Goal: Transaction & Acquisition: Purchase product/service

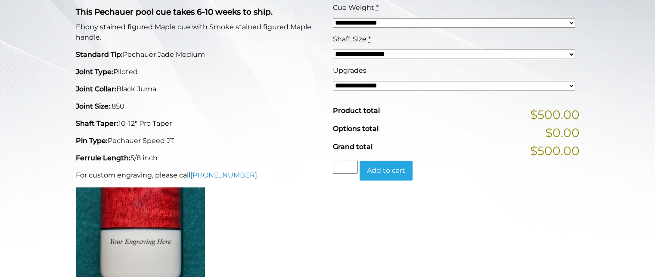
scroll to position [243, 0]
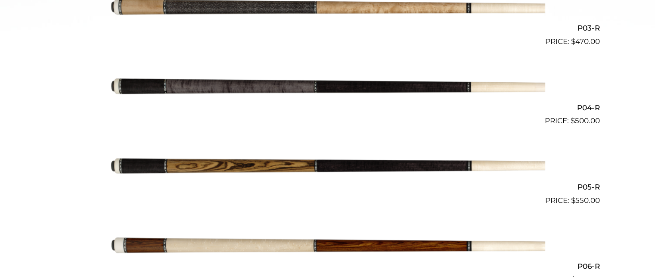
scroll to position [466, 0]
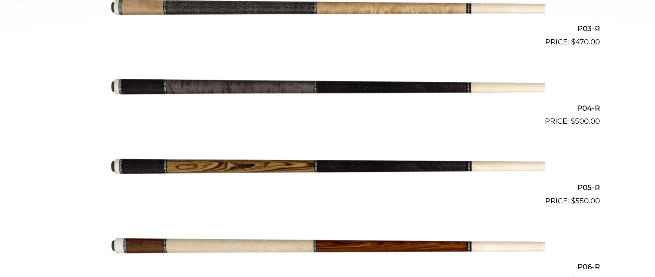
click at [322, 92] on img at bounding box center [327, 87] width 435 height 72
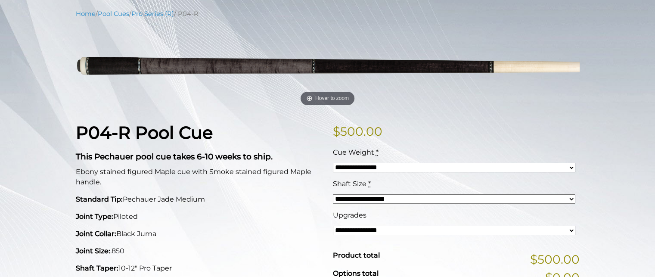
scroll to position [85, 0]
